Goal: Transaction & Acquisition: Book appointment/travel/reservation

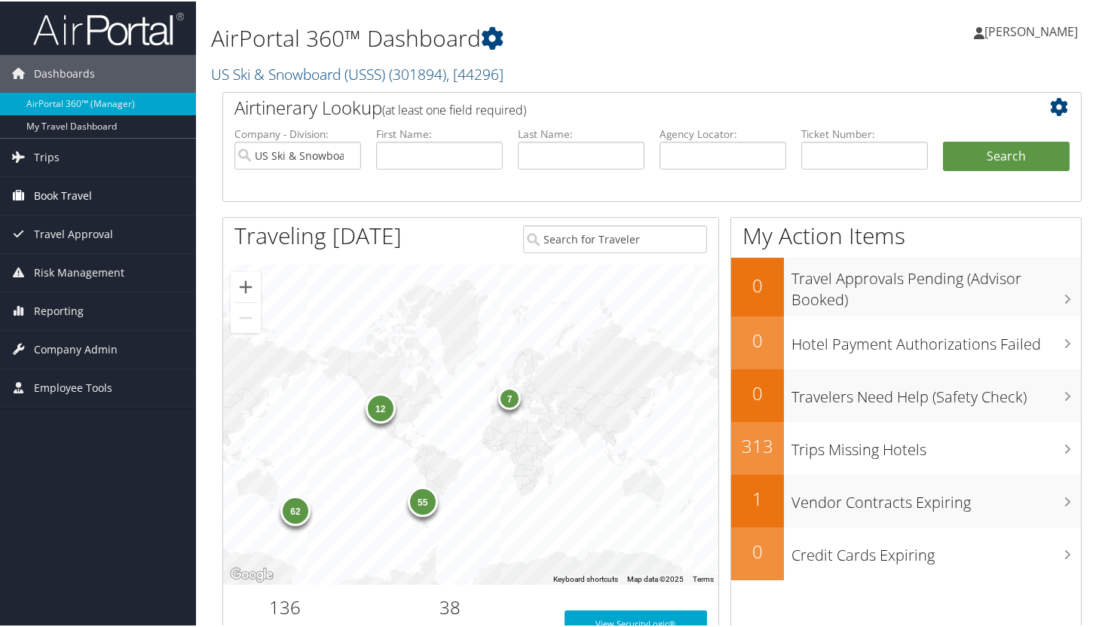
click at [79, 197] on span "Book Travel" at bounding box center [63, 195] width 58 height 38
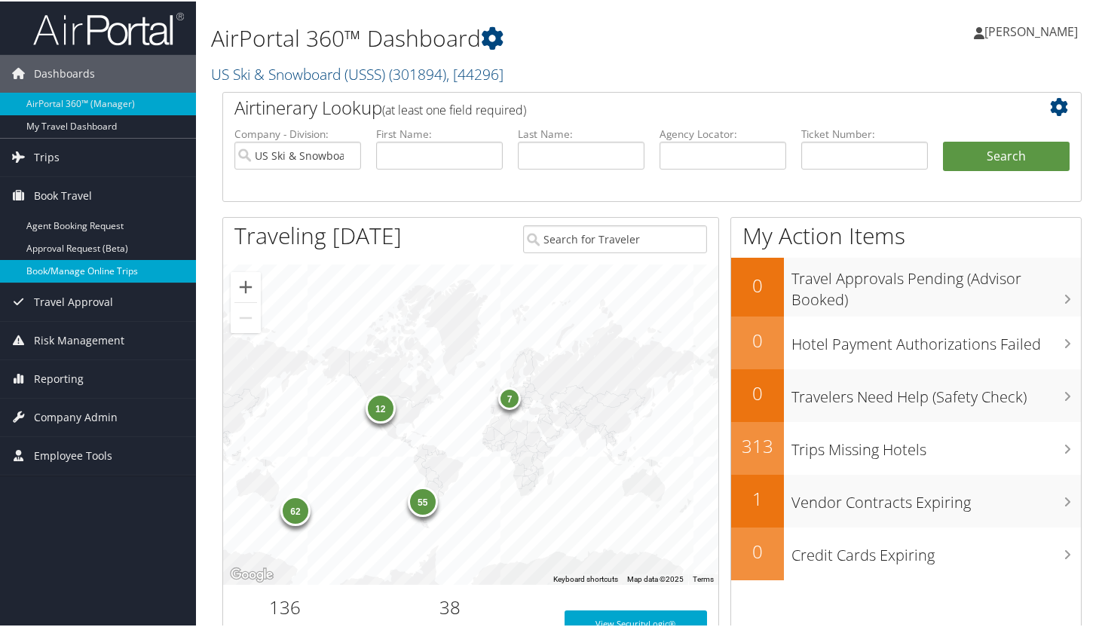
click at [93, 274] on link "Book/Manage Online Trips" at bounding box center [98, 270] width 196 height 23
